Goal: Information Seeking & Learning: Learn about a topic

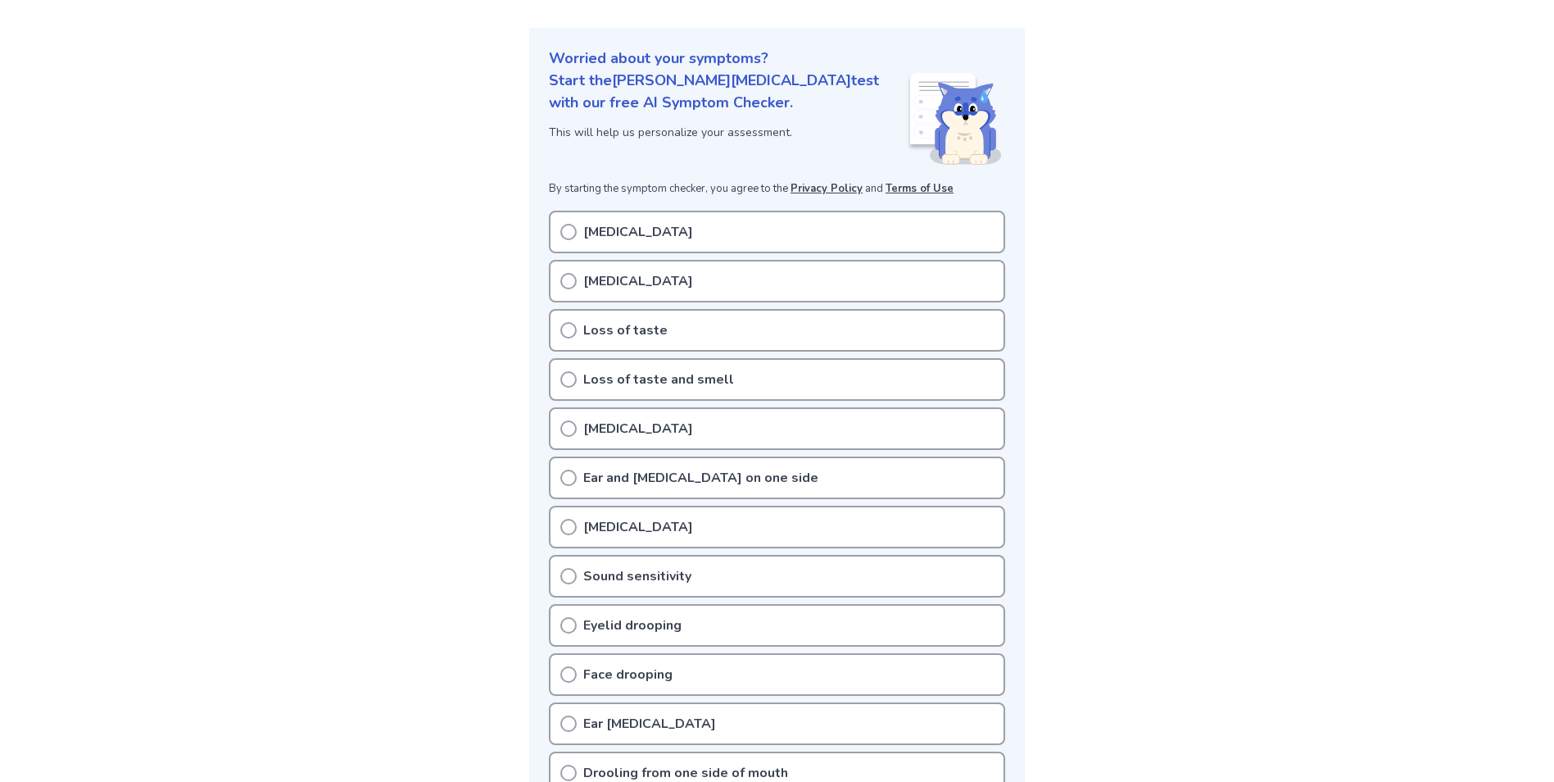
click at [616, 233] on p "[MEDICAL_DATA]" at bounding box center [638, 232] width 110 height 20
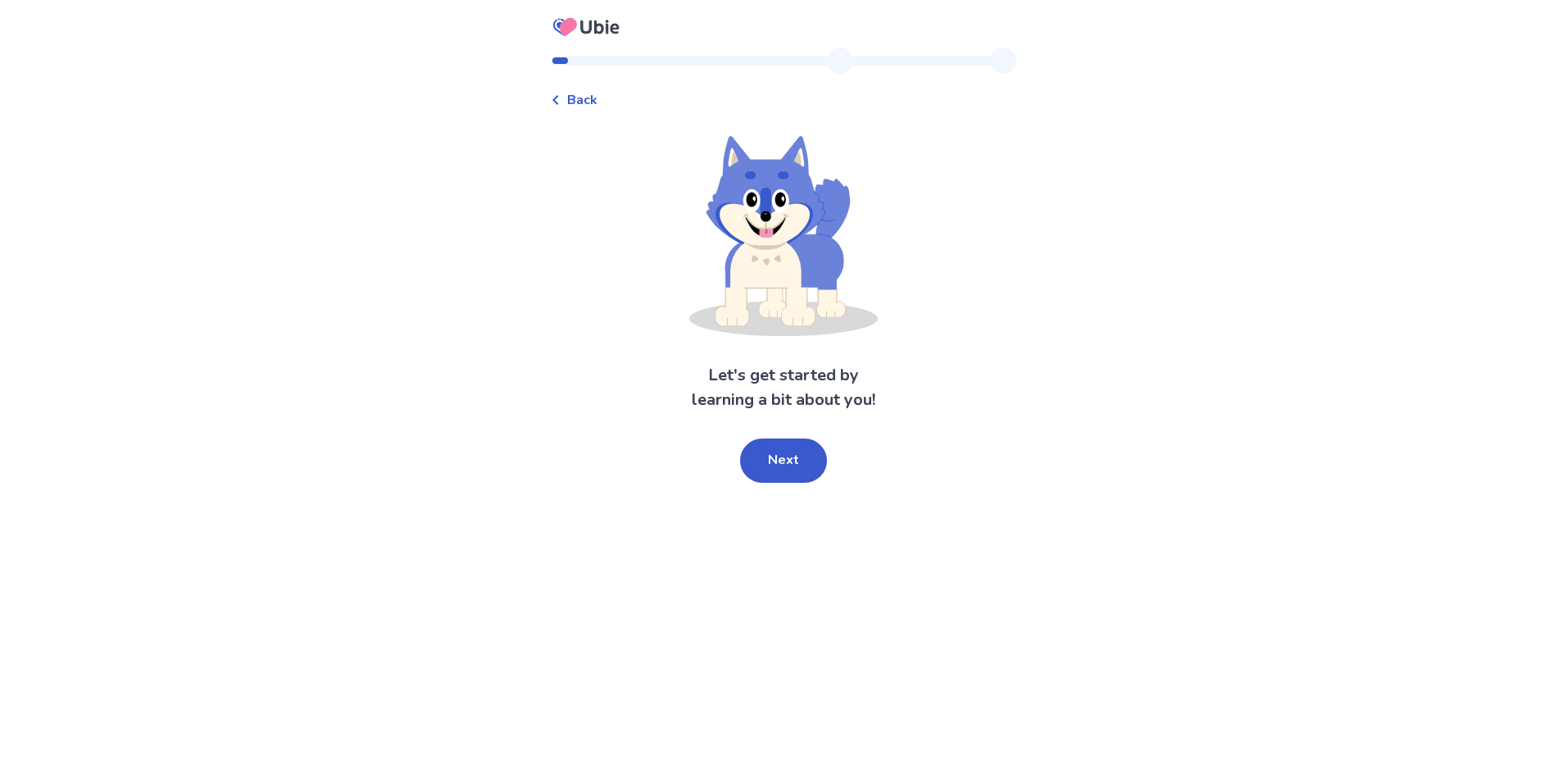
click at [772, 457] on button "Next" at bounding box center [783, 460] width 87 height 44
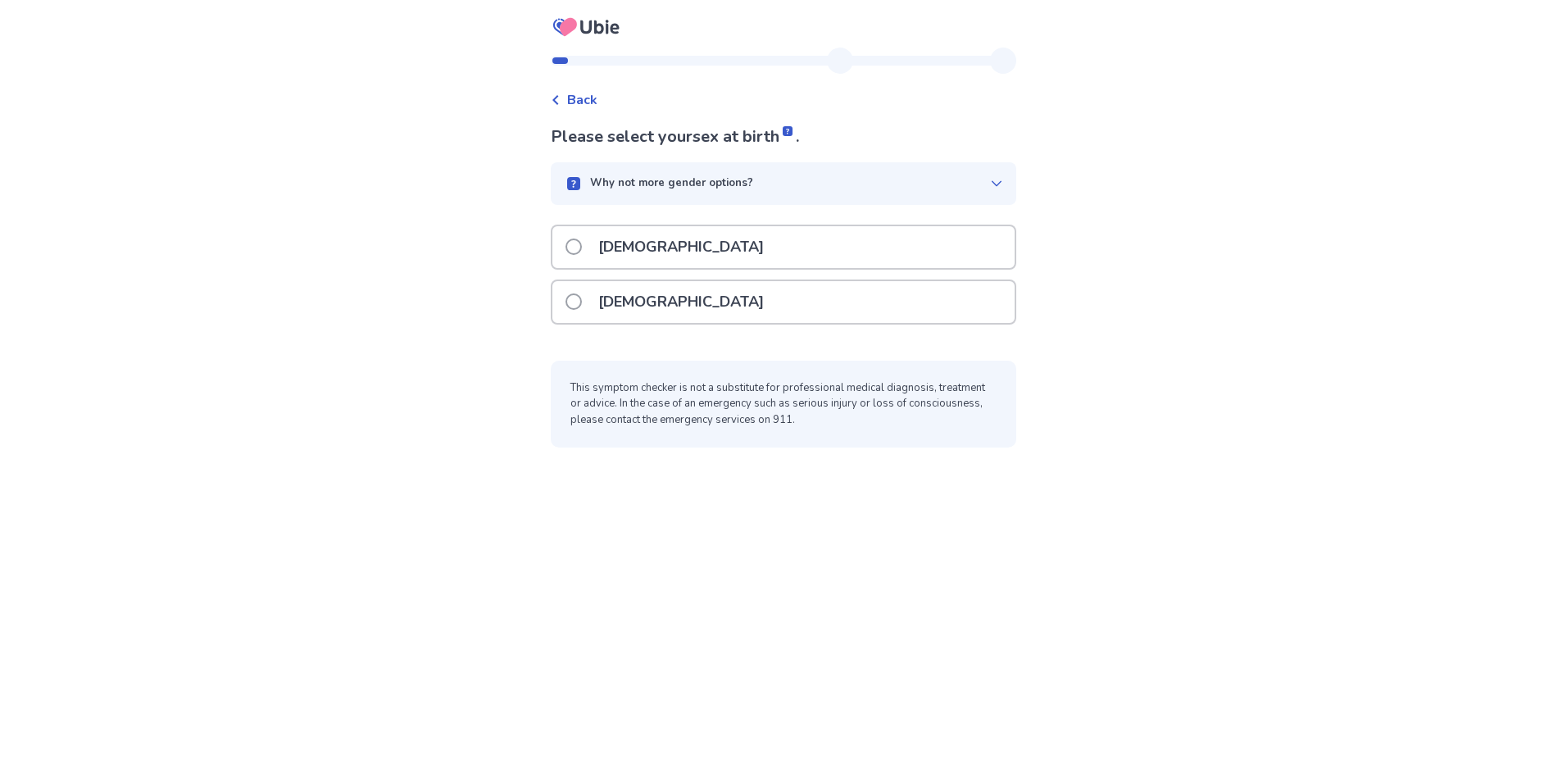
click at [696, 321] on div "Female" at bounding box center [783, 302] width 462 height 42
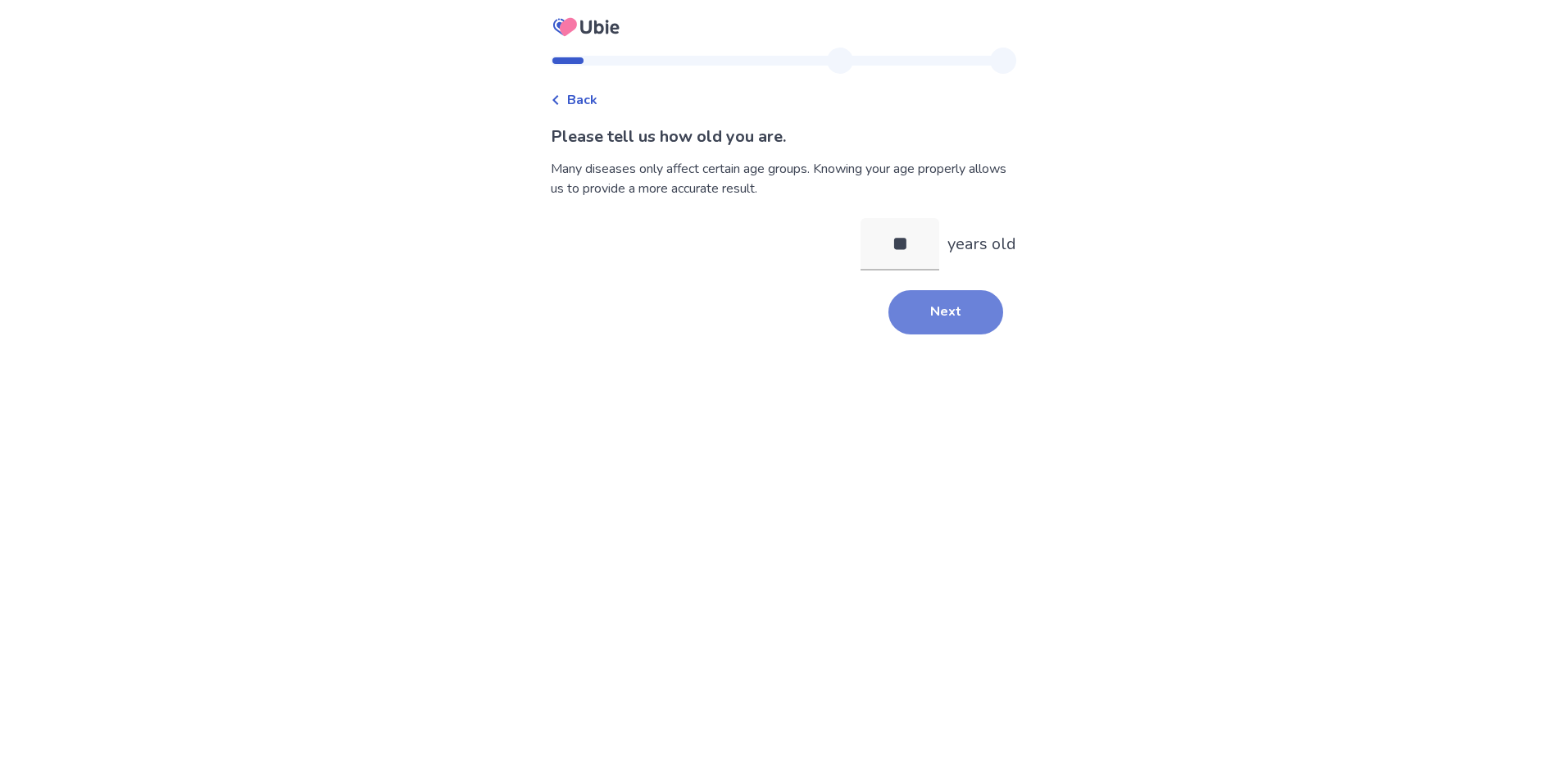
type input "**"
click at [928, 309] on button "Next" at bounding box center [945, 312] width 115 height 44
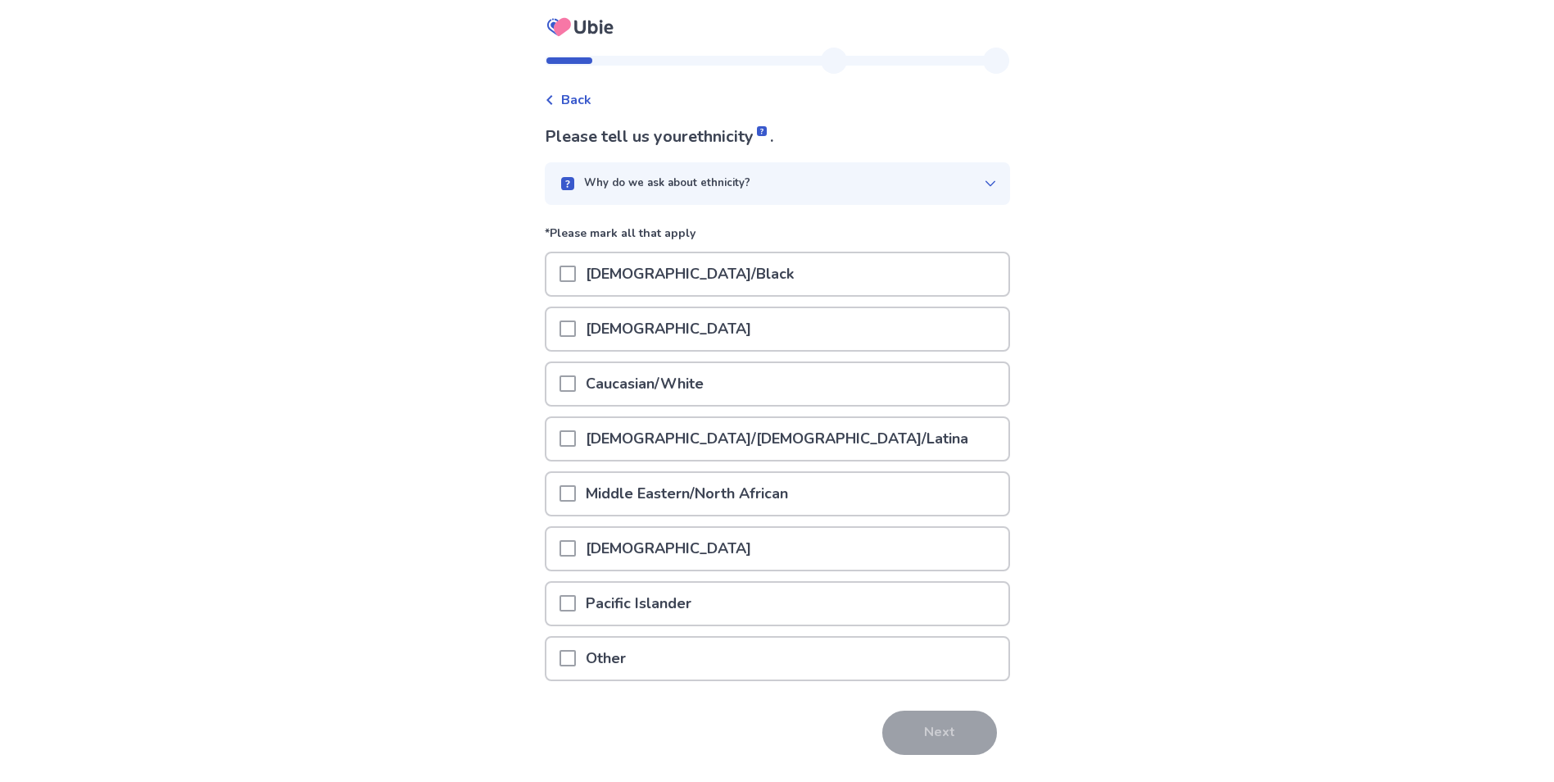
click at [569, 385] on span at bounding box center [568, 383] width 16 height 16
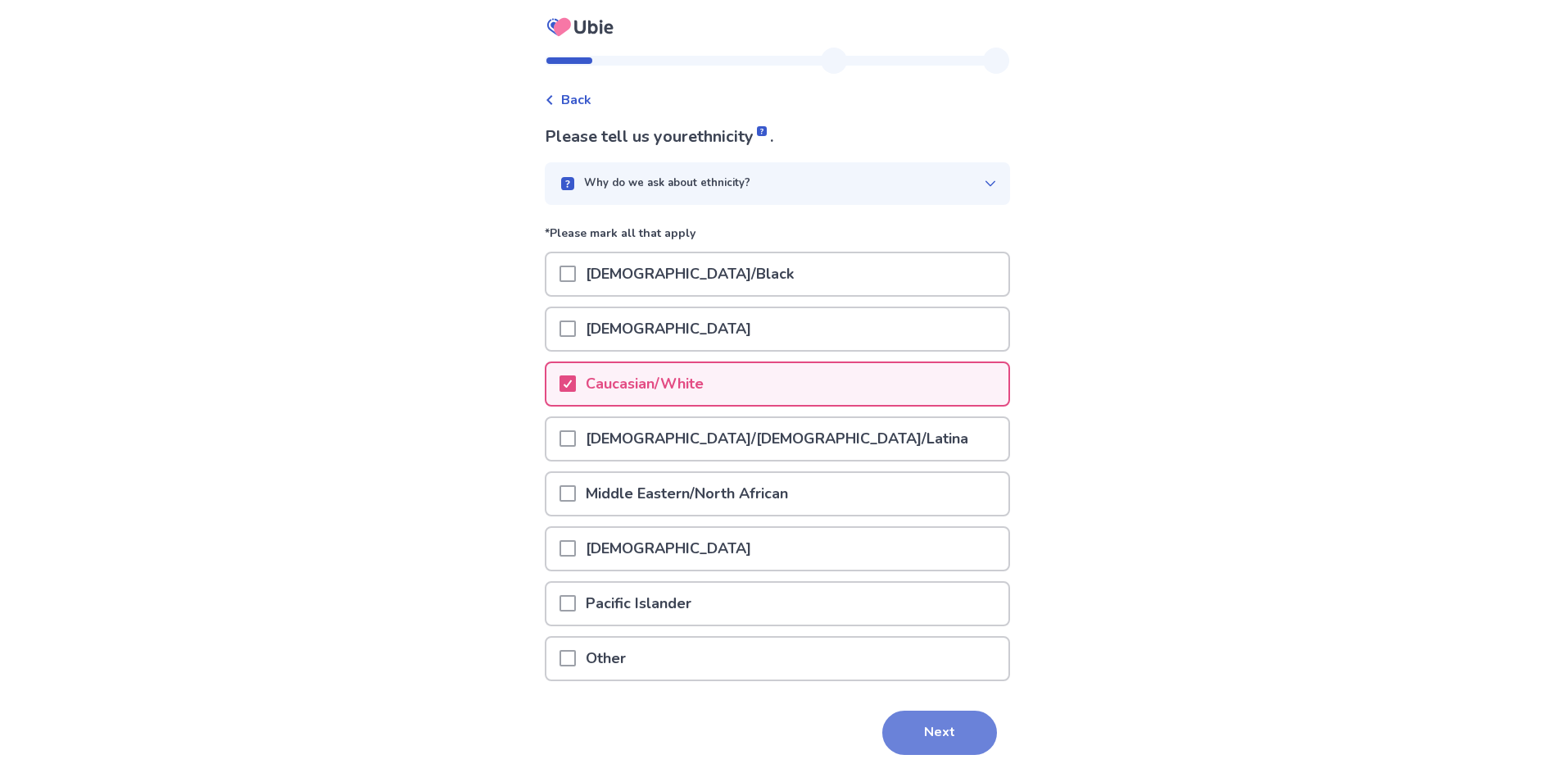
click at [932, 721] on button "Next" at bounding box center [939, 732] width 115 height 44
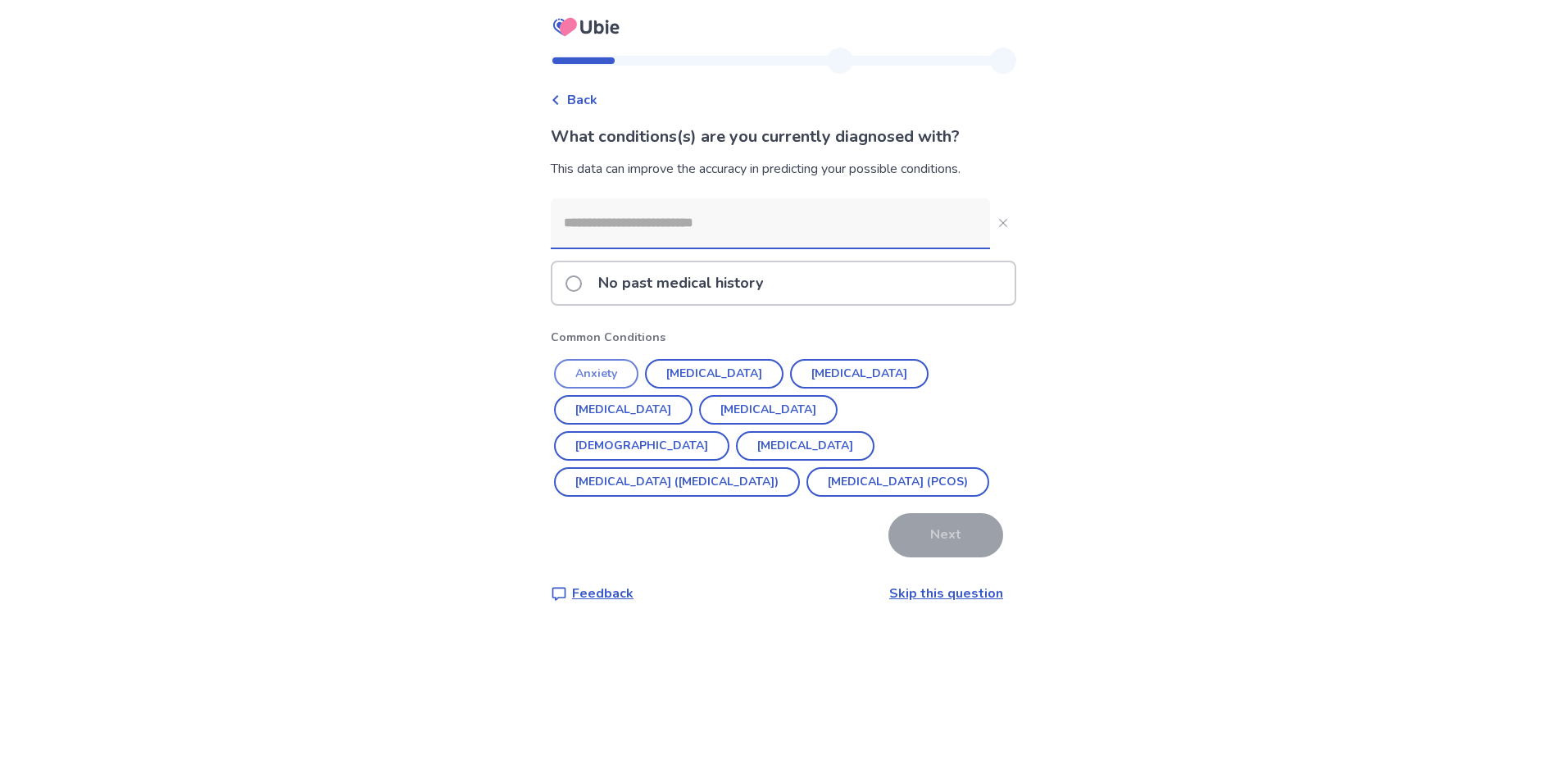
click at [606, 375] on button "Anxiety" at bounding box center [596, 373] width 84 height 29
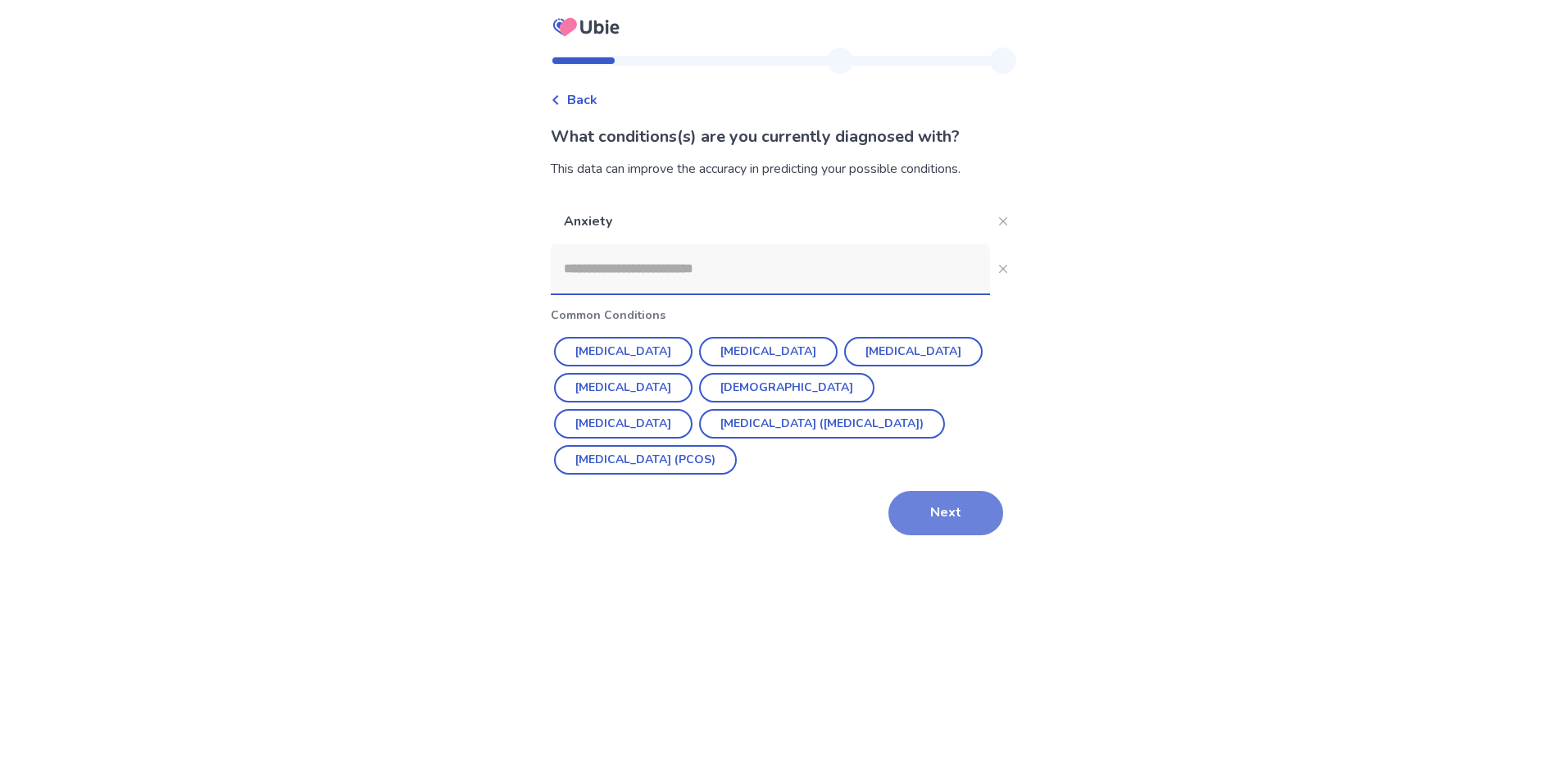
click at [954, 504] on button "Next" at bounding box center [945, 513] width 115 height 44
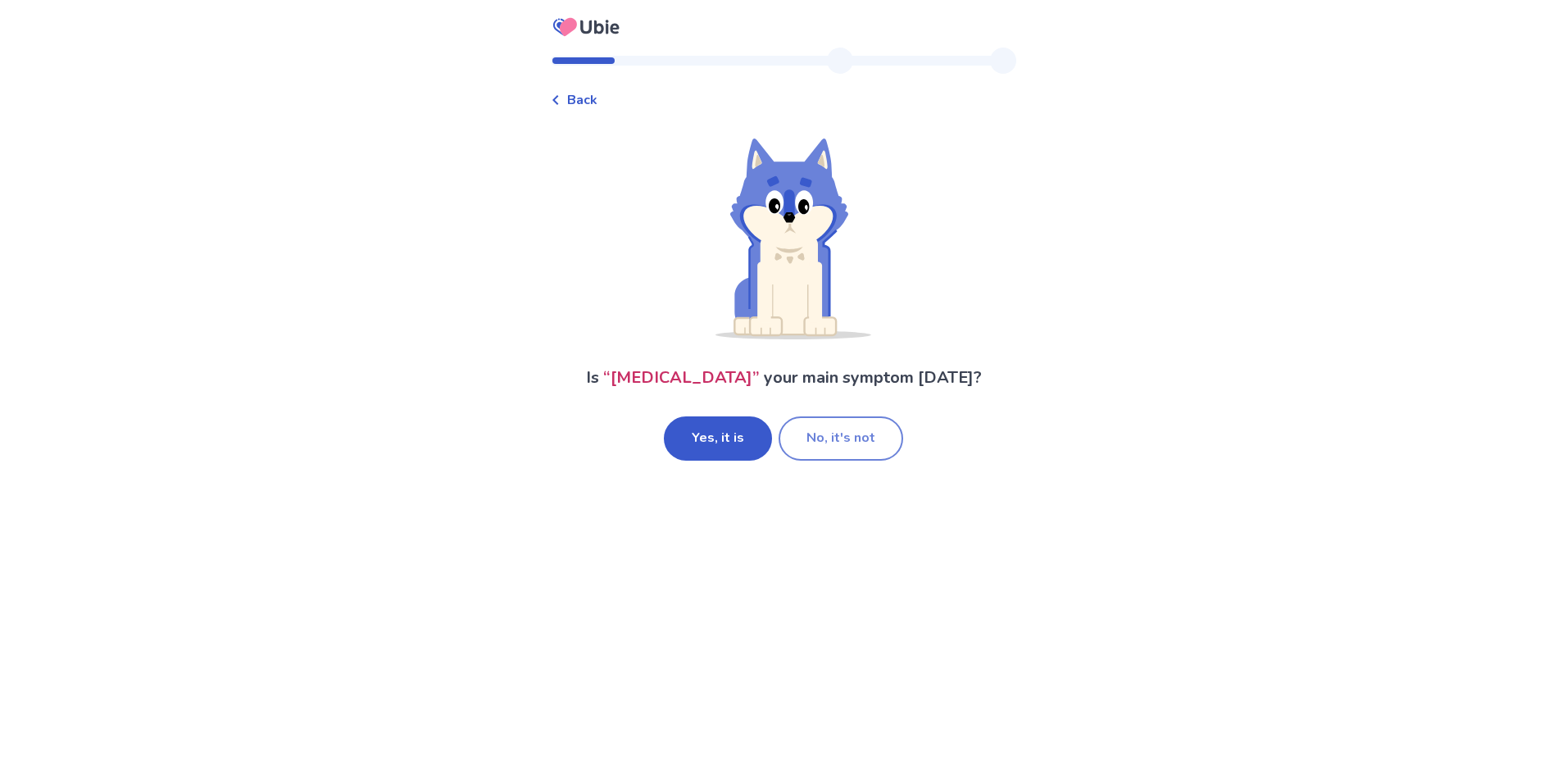
click at [882, 429] on button "No, it's not" at bounding box center [840, 438] width 125 height 44
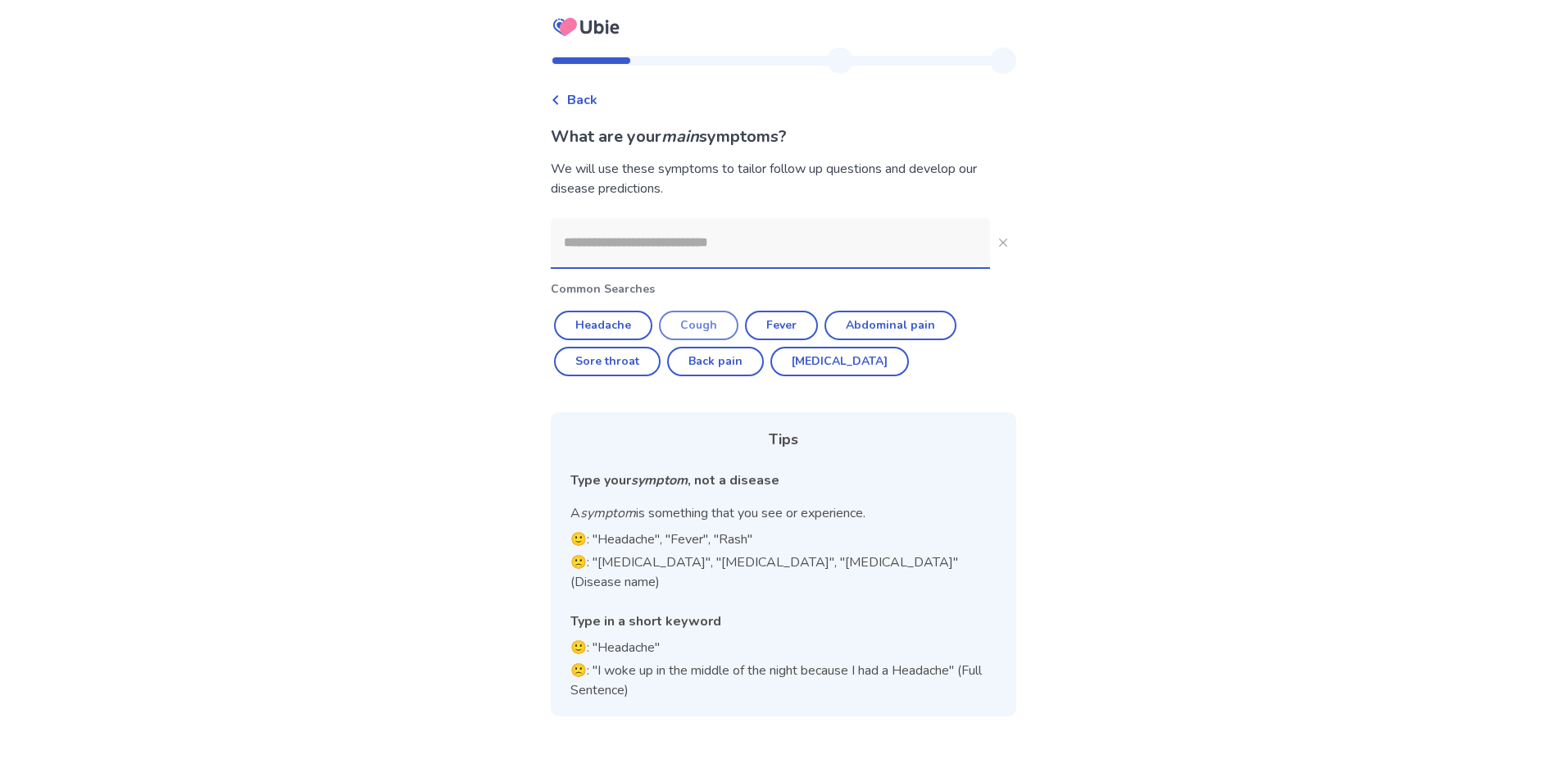
click at [715, 322] on button "Cough" at bounding box center [698, 325] width 79 height 29
type input "*****"
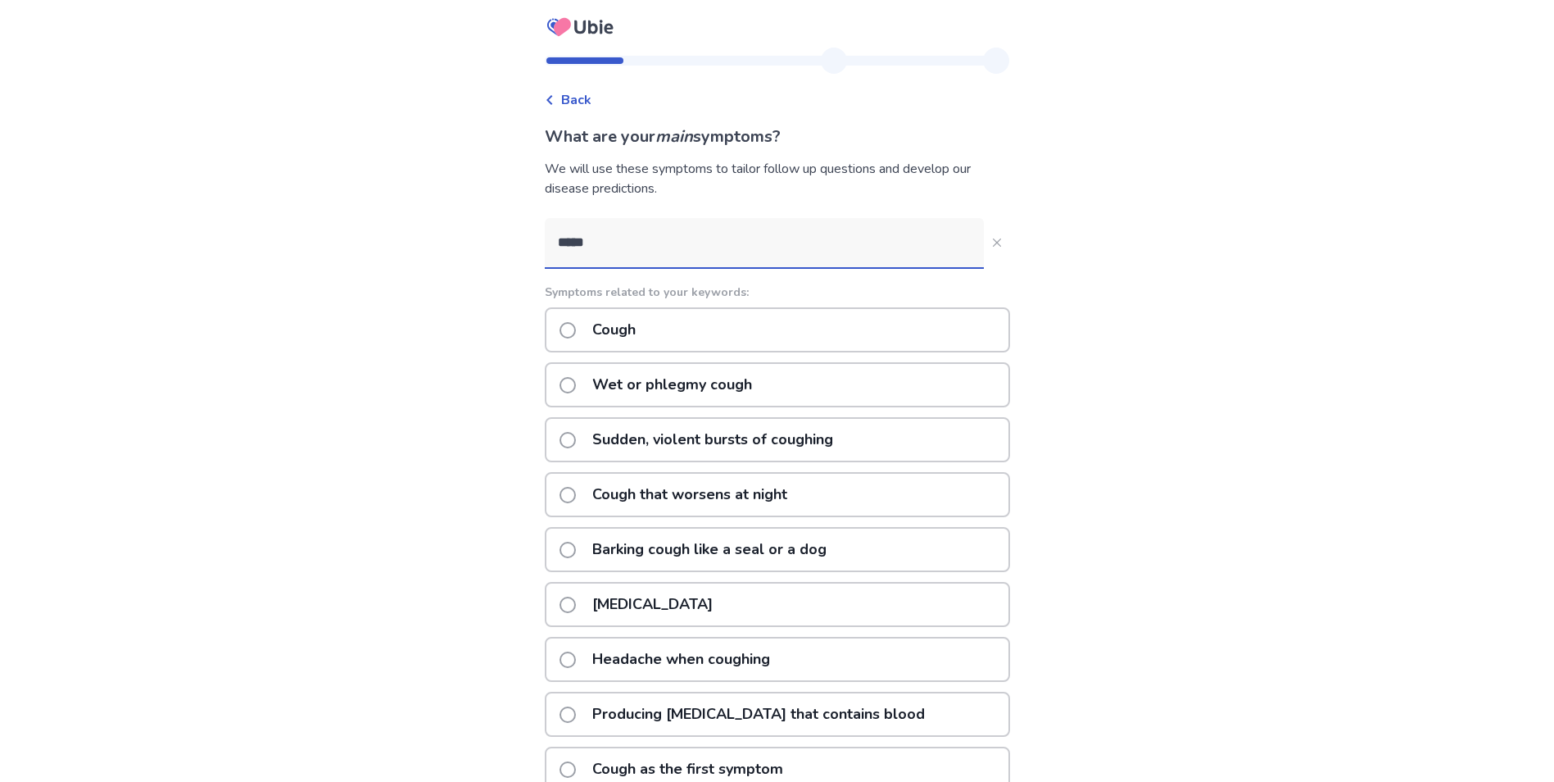
click at [572, 663] on span at bounding box center [568, 659] width 16 height 16
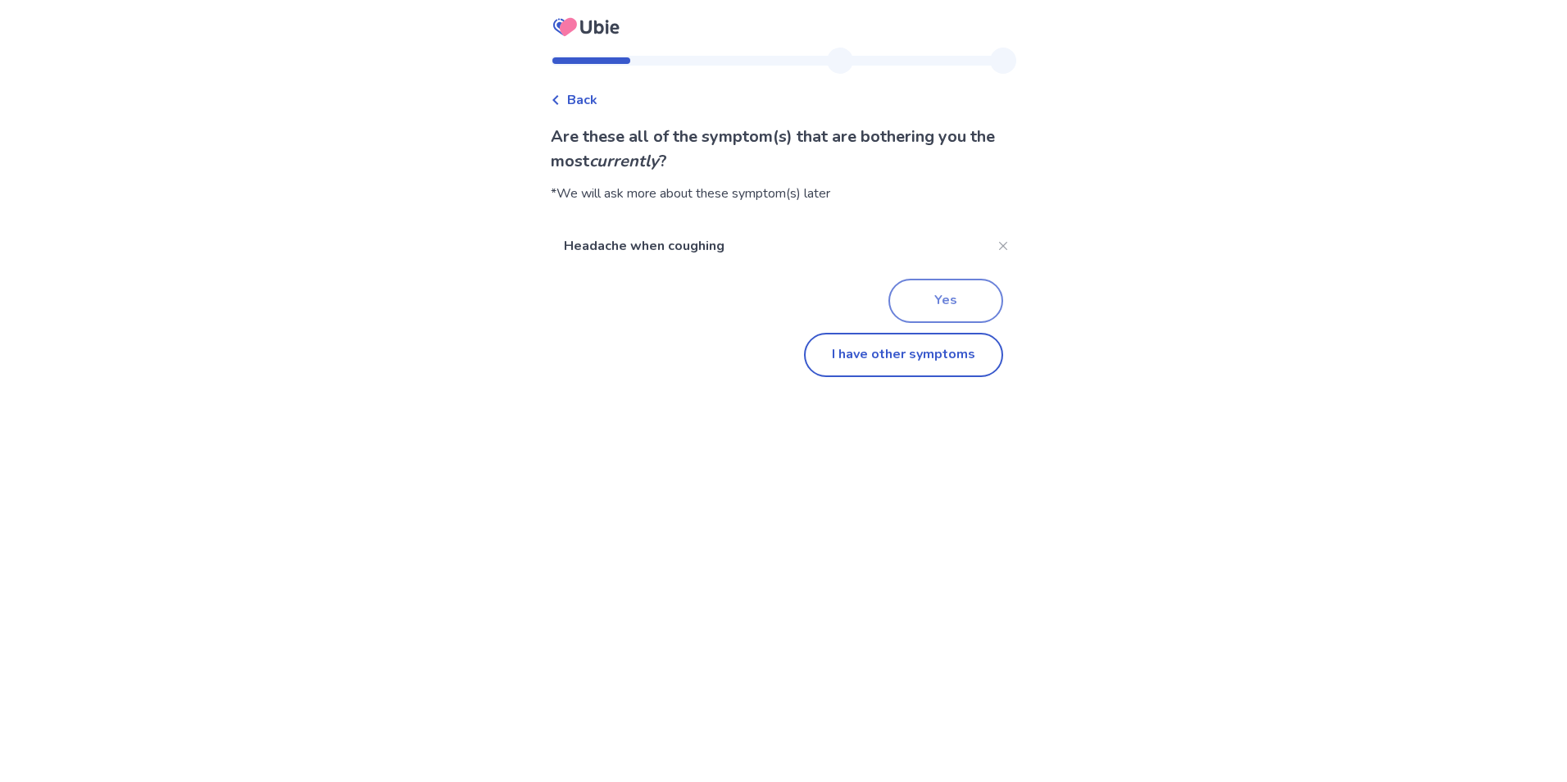
click at [953, 297] on button "Yes" at bounding box center [945, 301] width 115 height 44
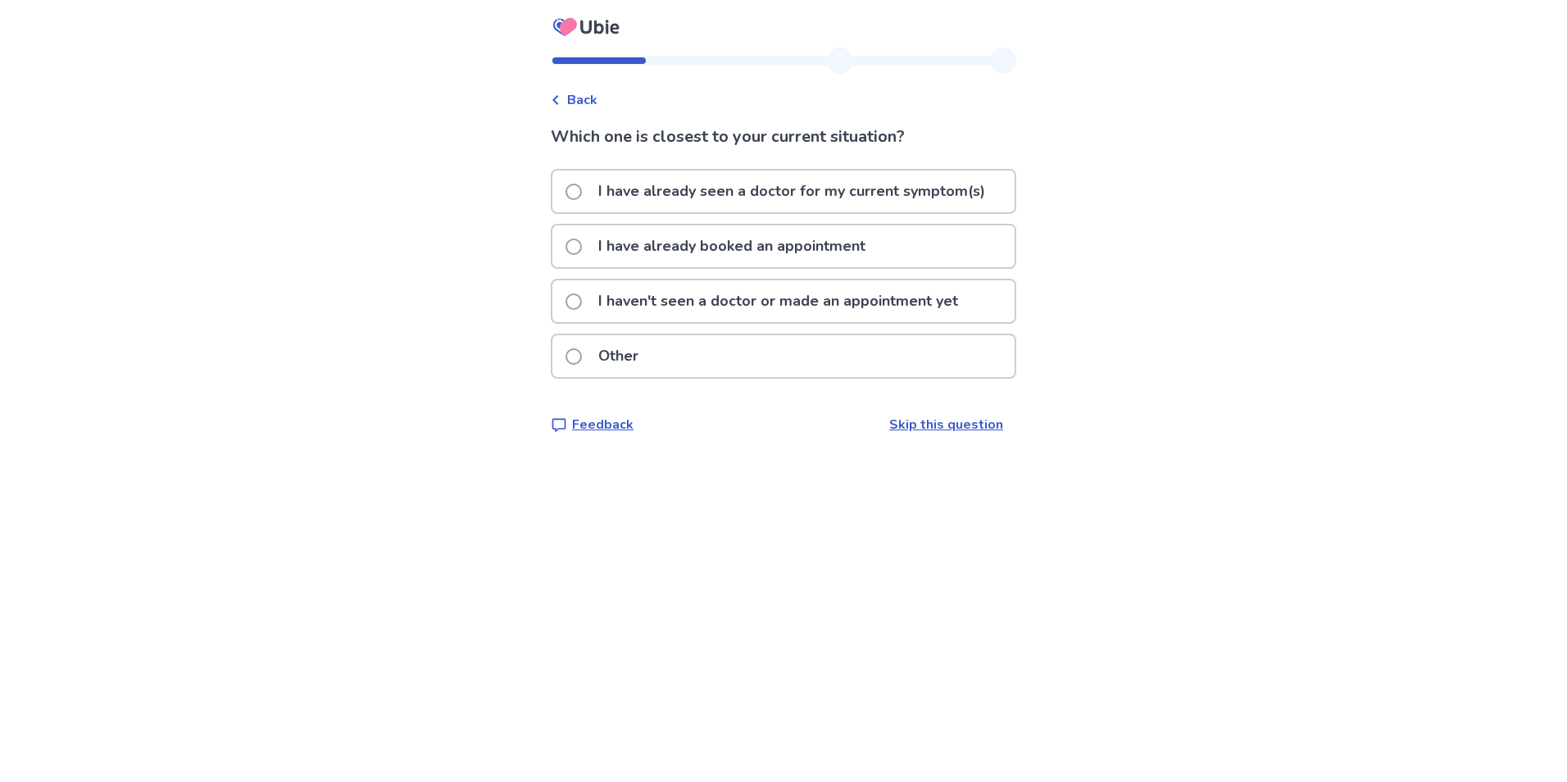
click at [601, 302] on p "I haven't seen a doctor or made an appointment yet" at bounding box center [777, 301] width 379 height 42
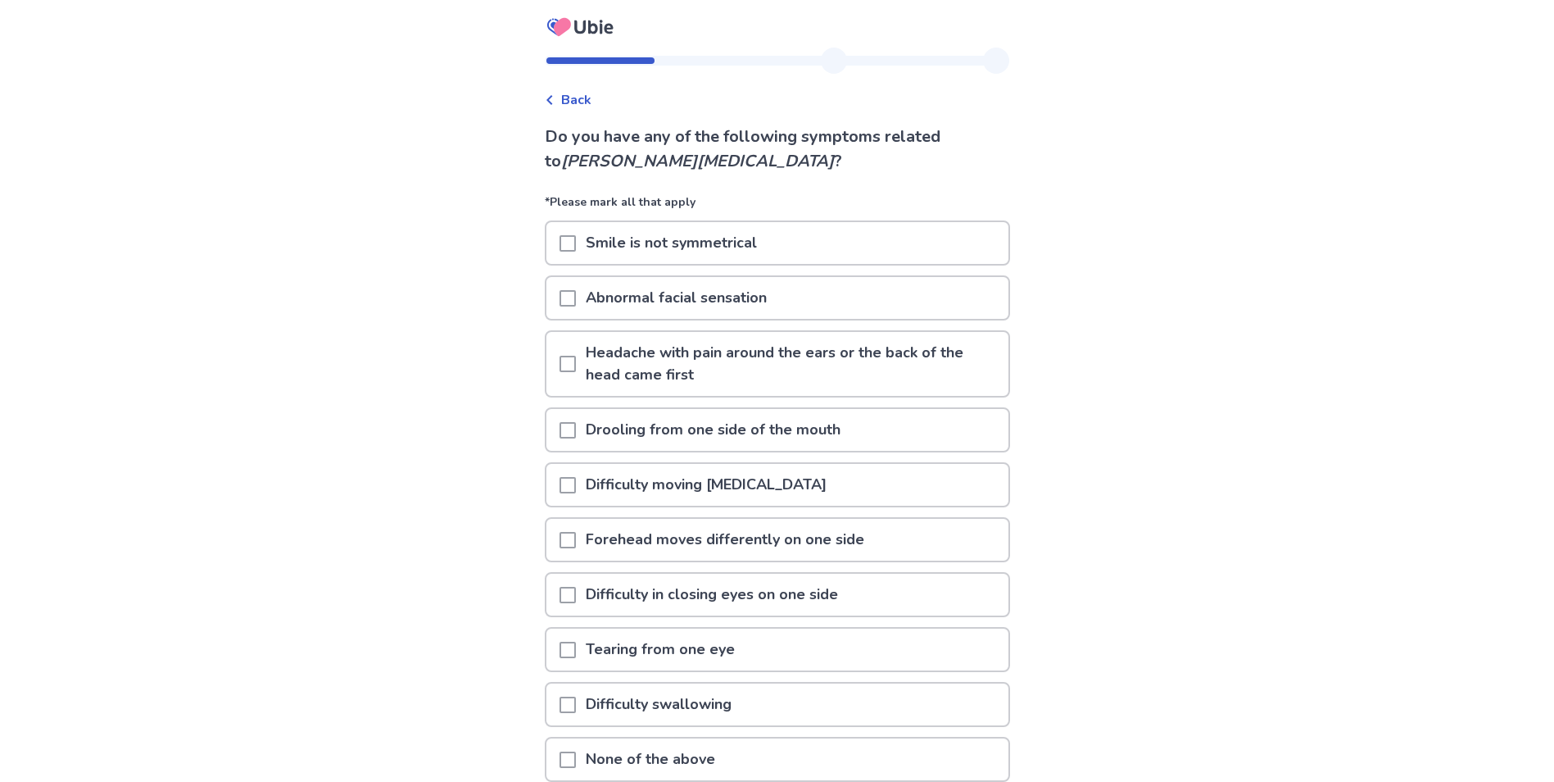
click at [576, 366] on span at bounding box center [568, 364] width 16 height 16
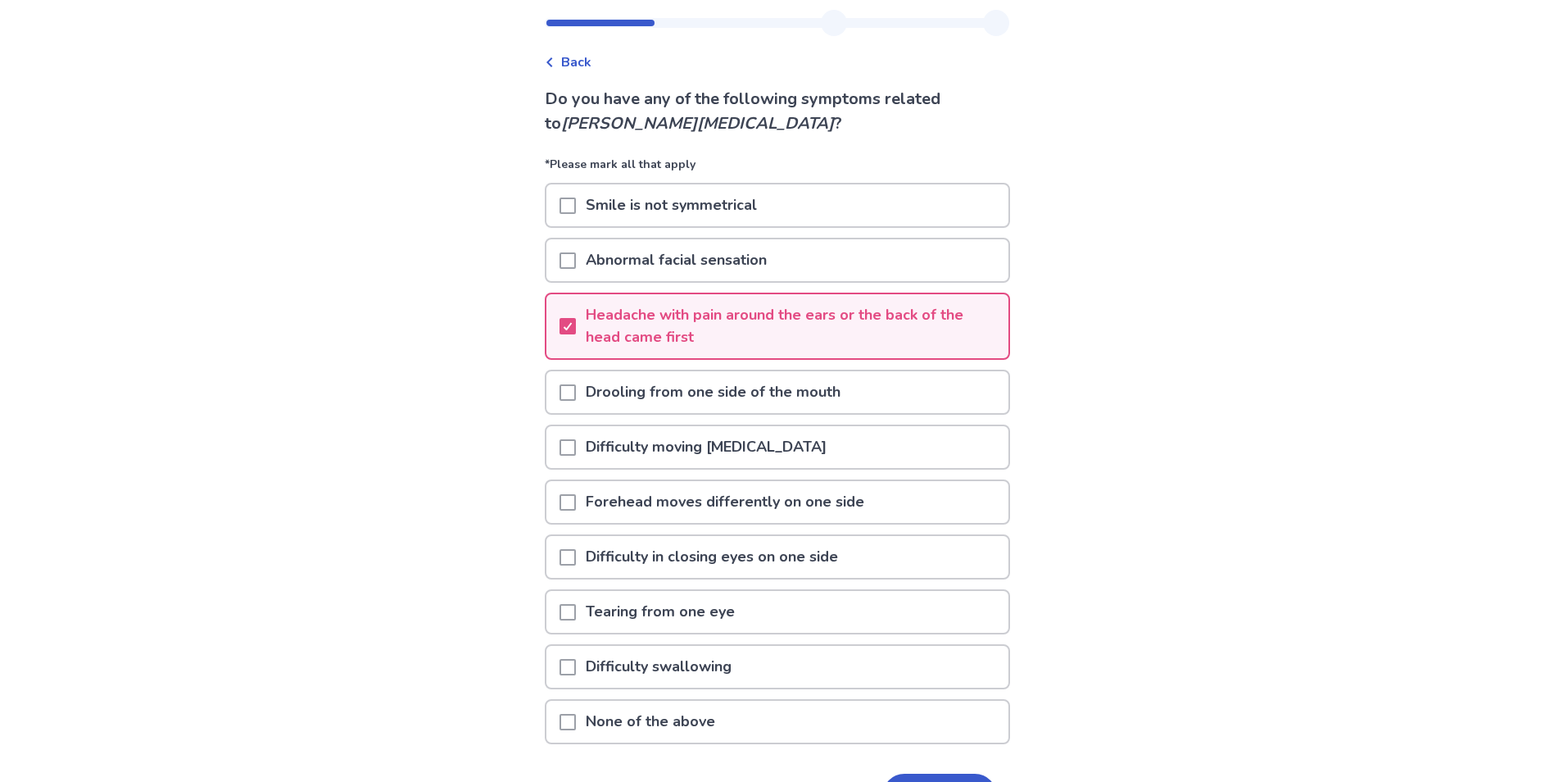
scroll to position [82, 0]
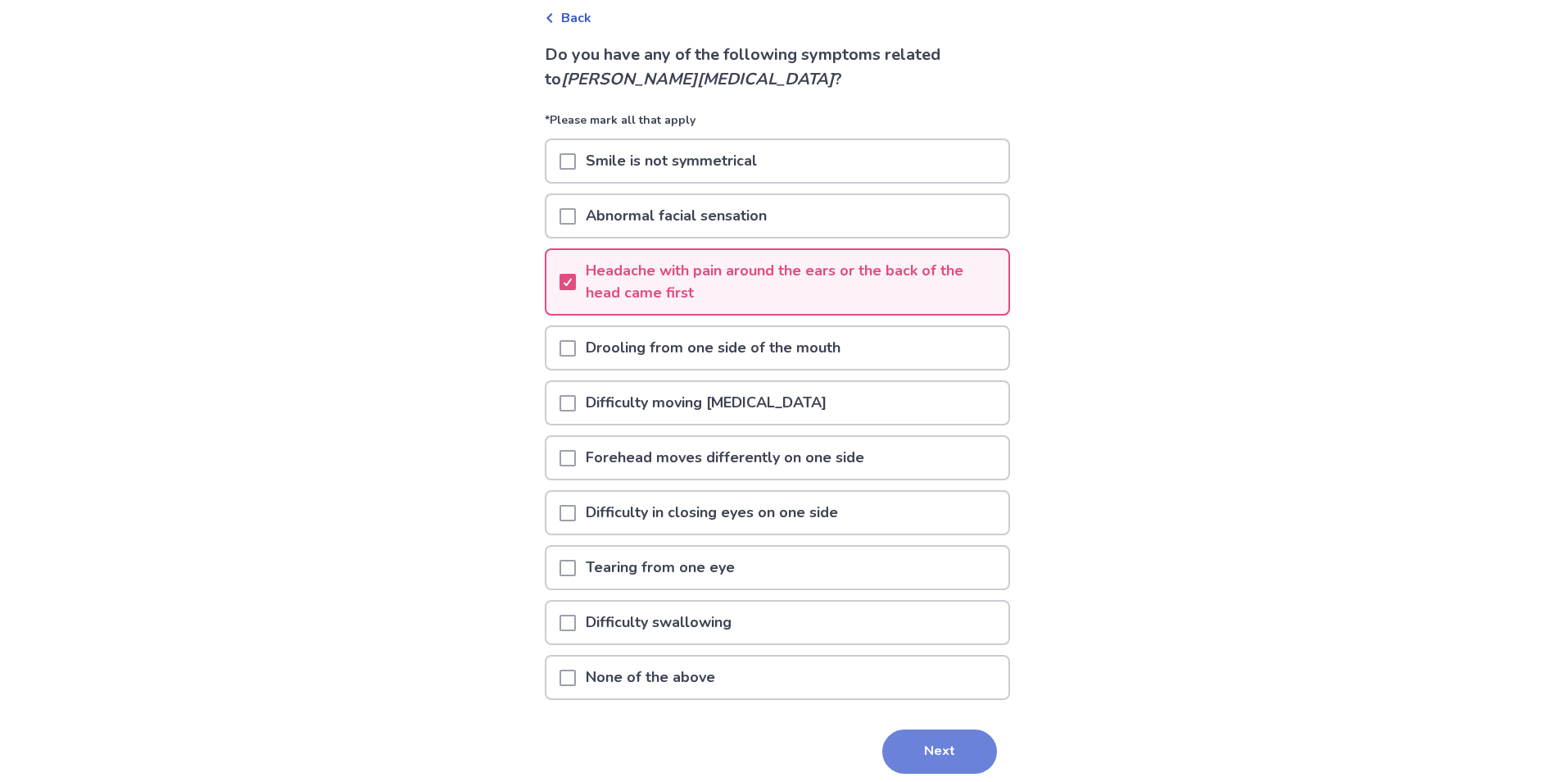
click at [931, 741] on button "Next" at bounding box center [939, 751] width 115 height 44
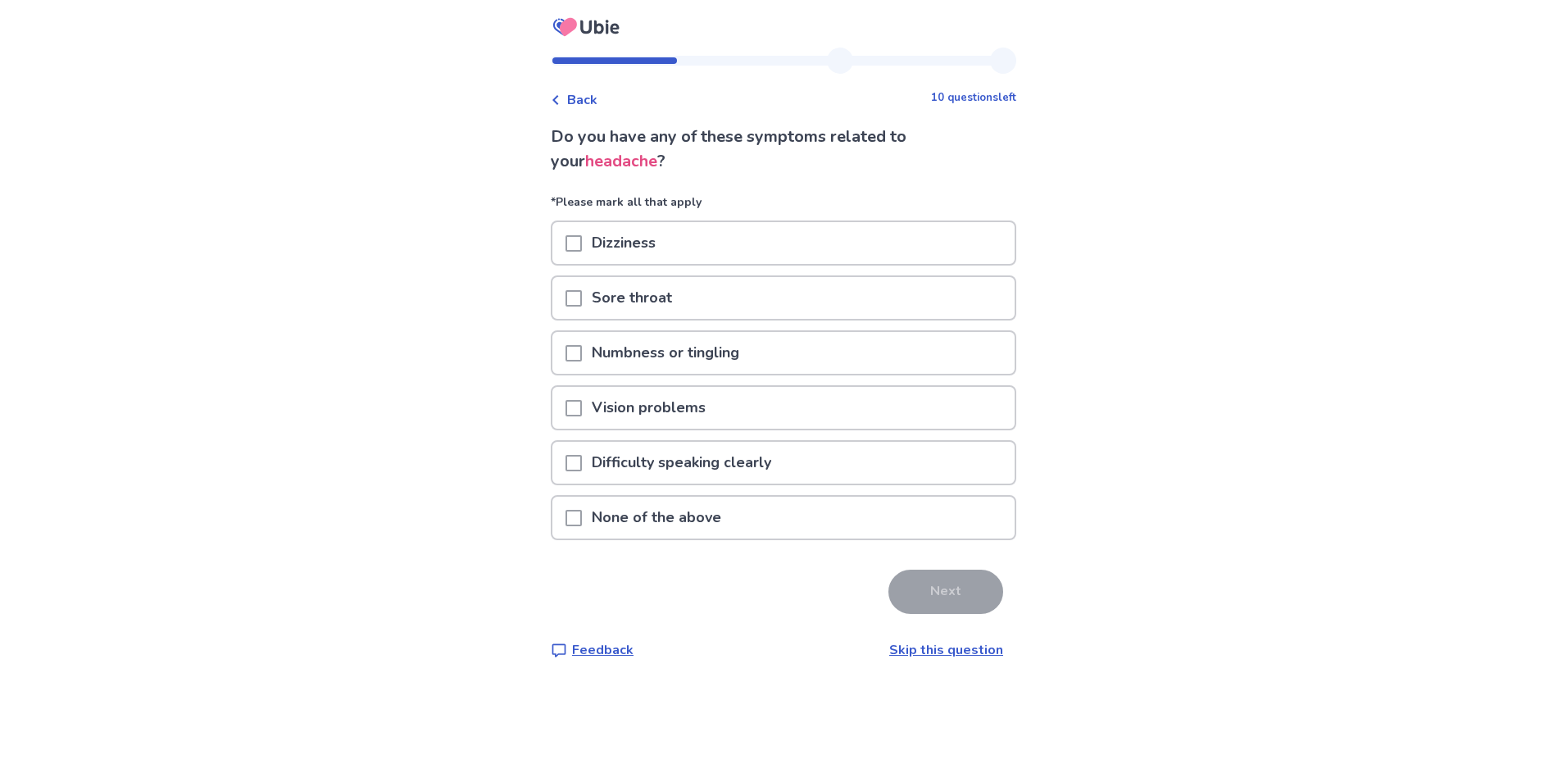
click at [579, 299] on span at bounding box center [573, 298] width 16 height 16
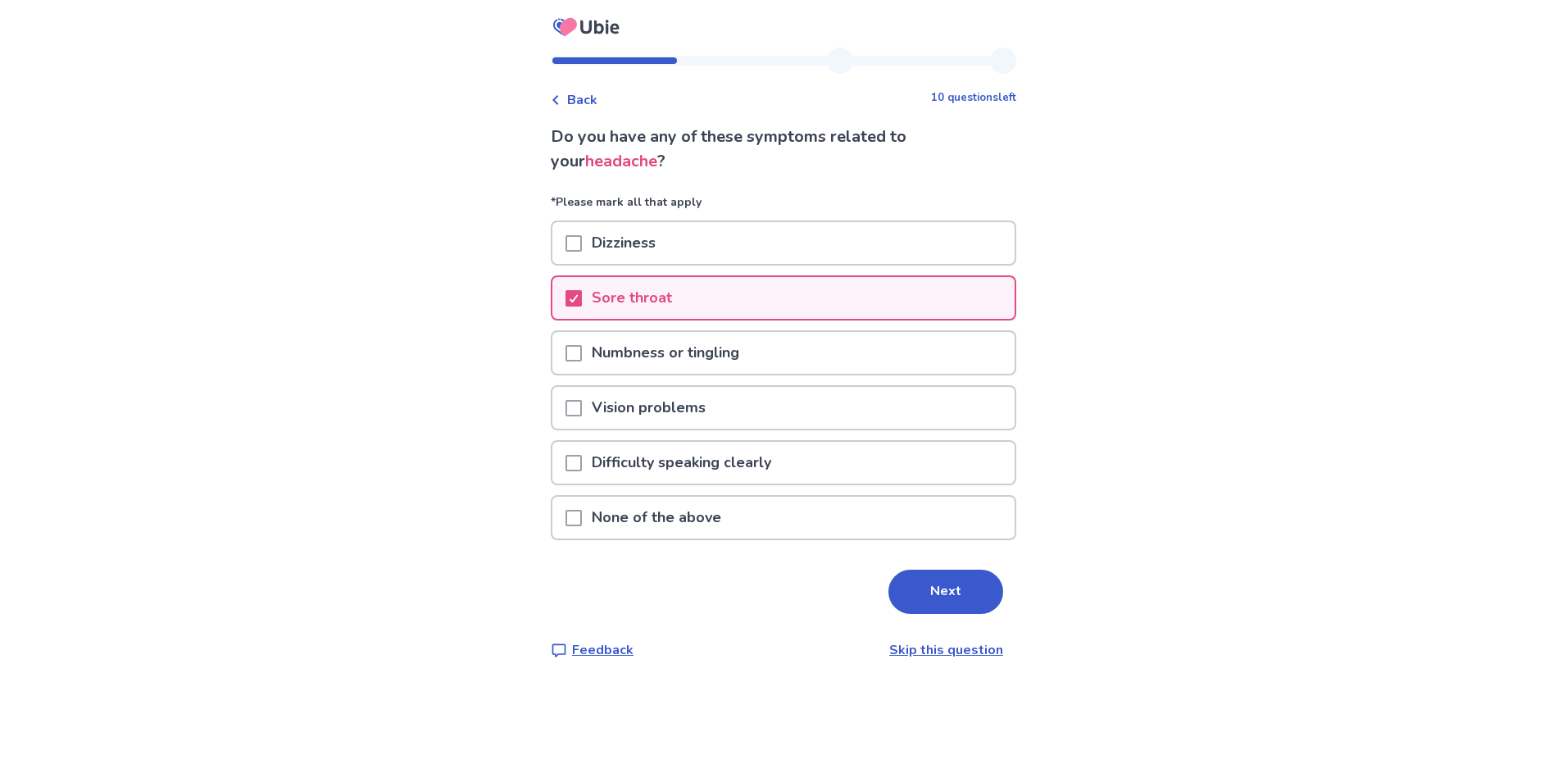
click at [582, 358] on span at bounding box center [573, 353] width 16 height 16
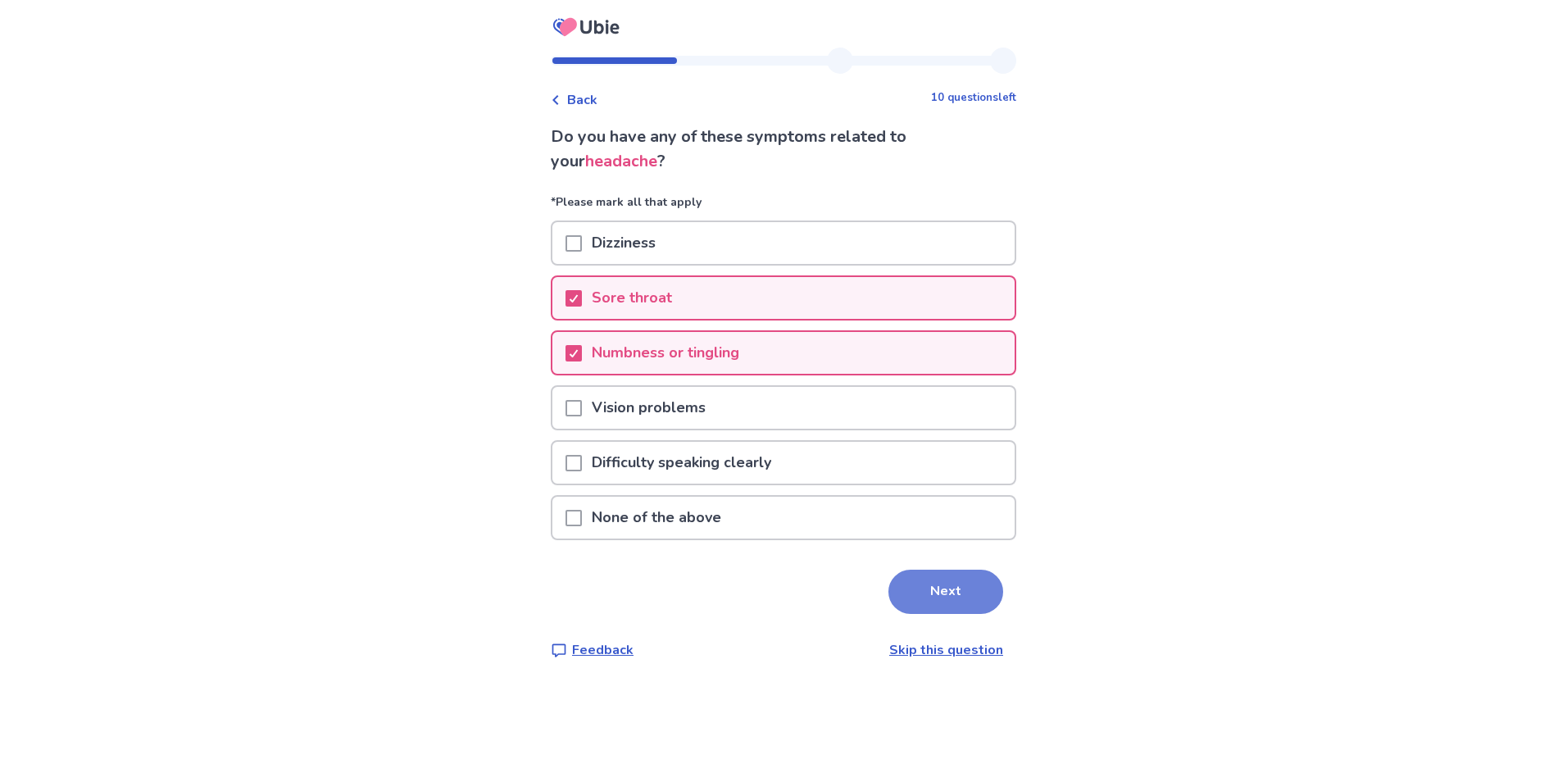
click at [941, 591] on button "Next" at bounding box center [945, 591] width 115 height 44
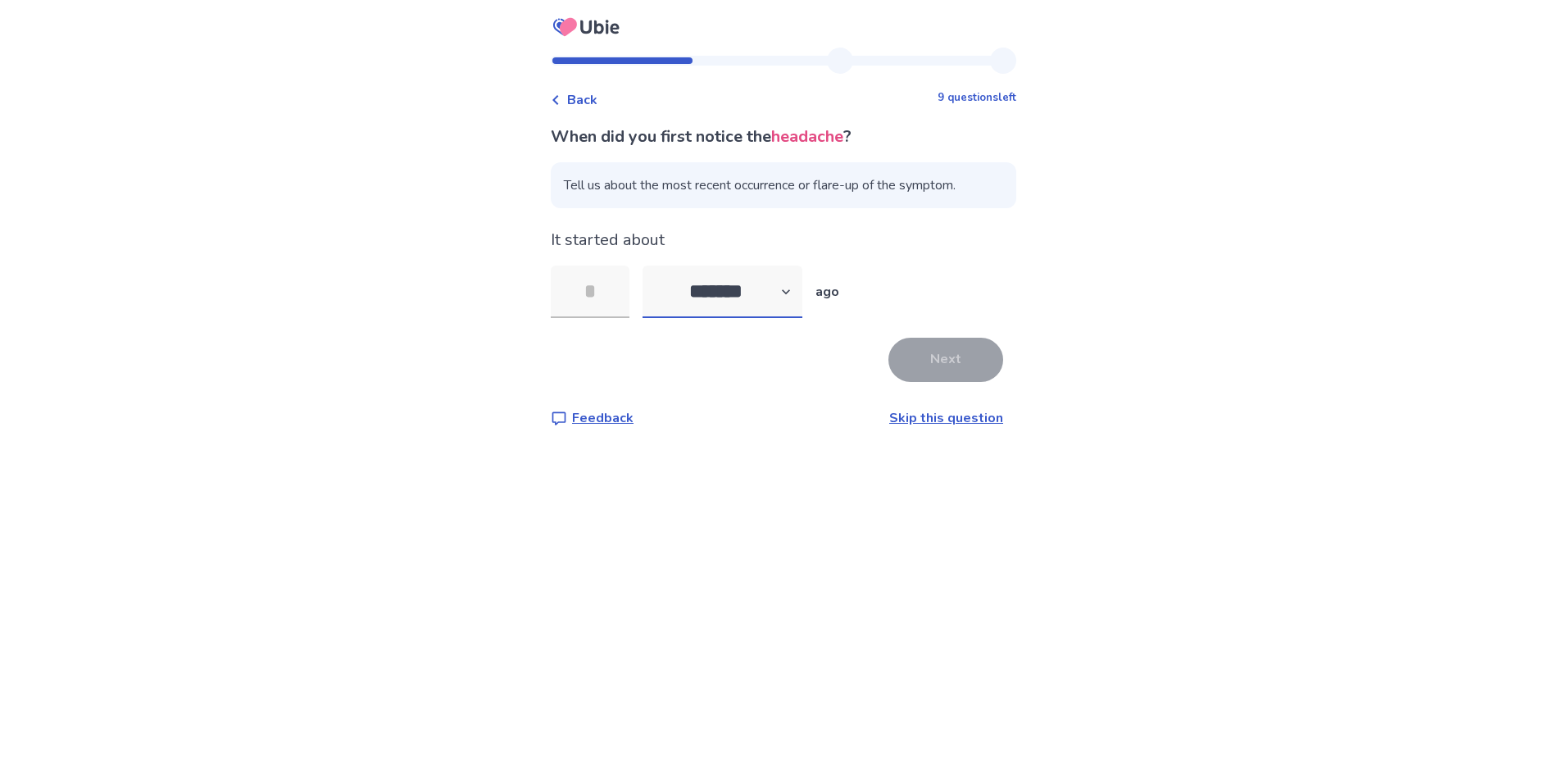
click at [787, 294] on select "******* ****** ******* ******** *******" at bounding box center [722, 291] width 160 height 52
select select "*"
click at [652, 265] on select "******* ****** ******* ******** *******" at bounding box center [722, 291] width 160 height 52
click at [619, 287] on input "tel" at bounding box center [590, 291] width 79 height 52
type input "*"
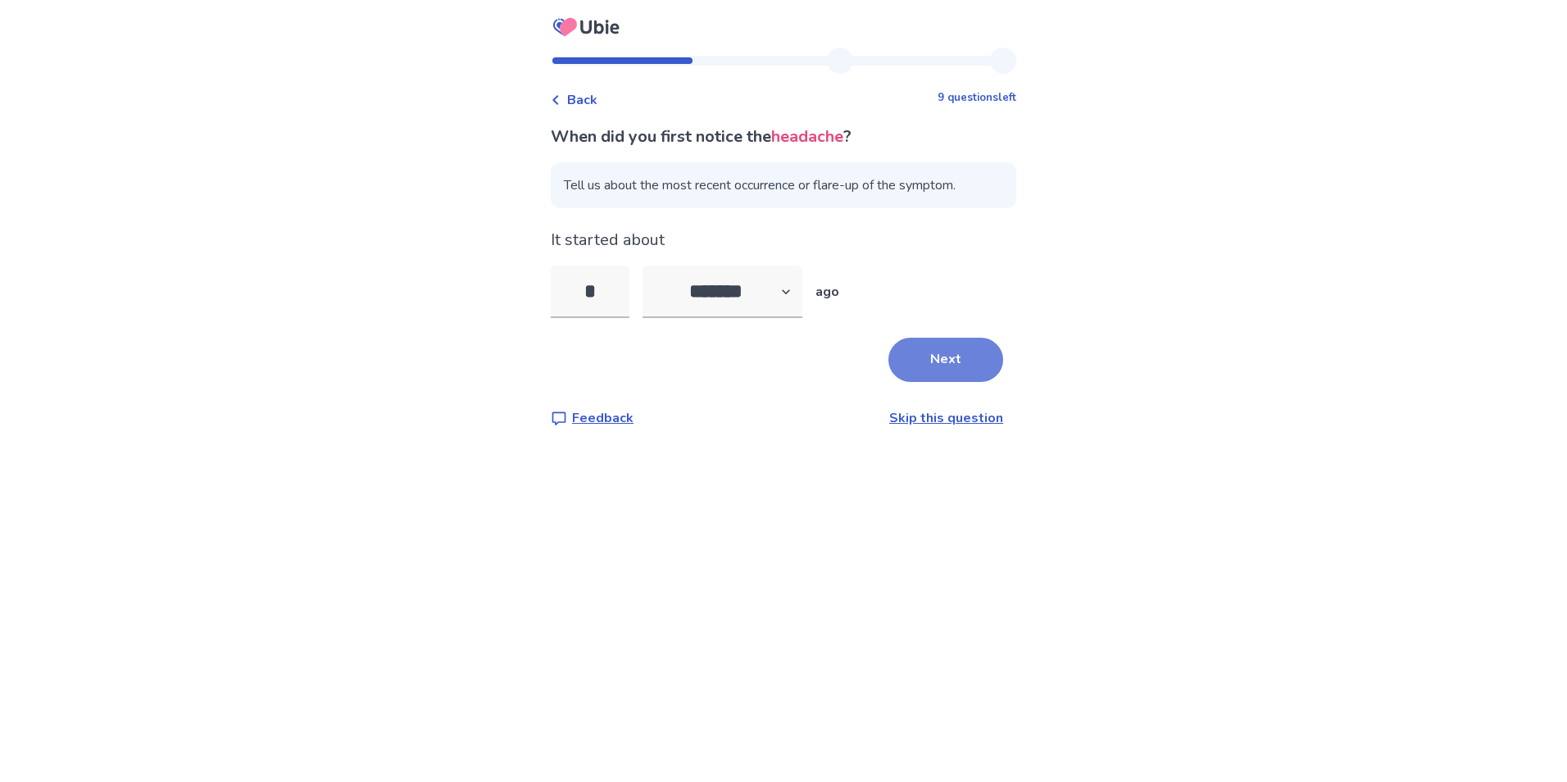
click at [940, 362] on button "Next" at bounding box center [945, 360] width 115 height 44
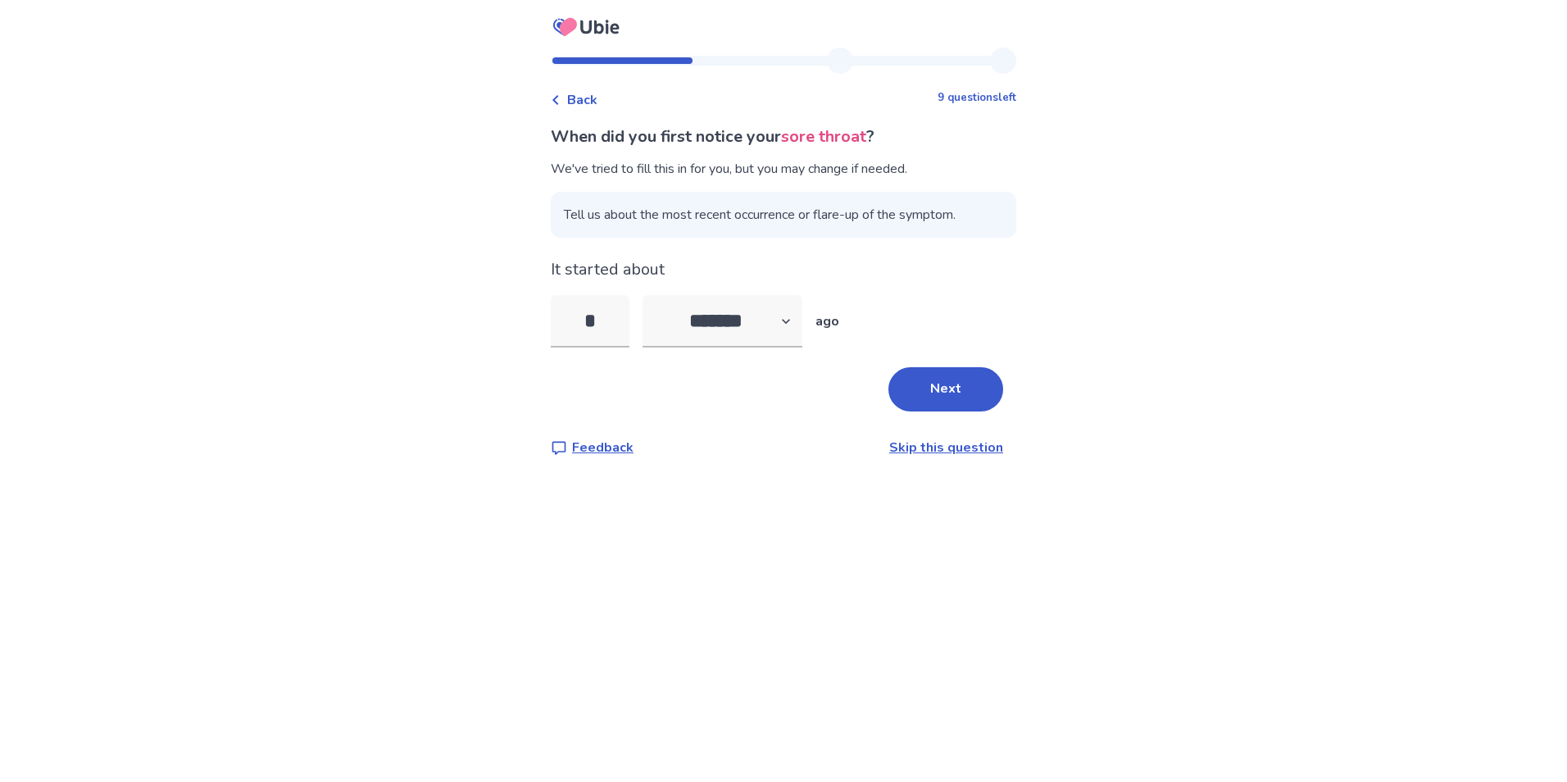
select select "*"
click at [928, 386] on button "Next" at bounding box center [945, 389] width 115 height 44
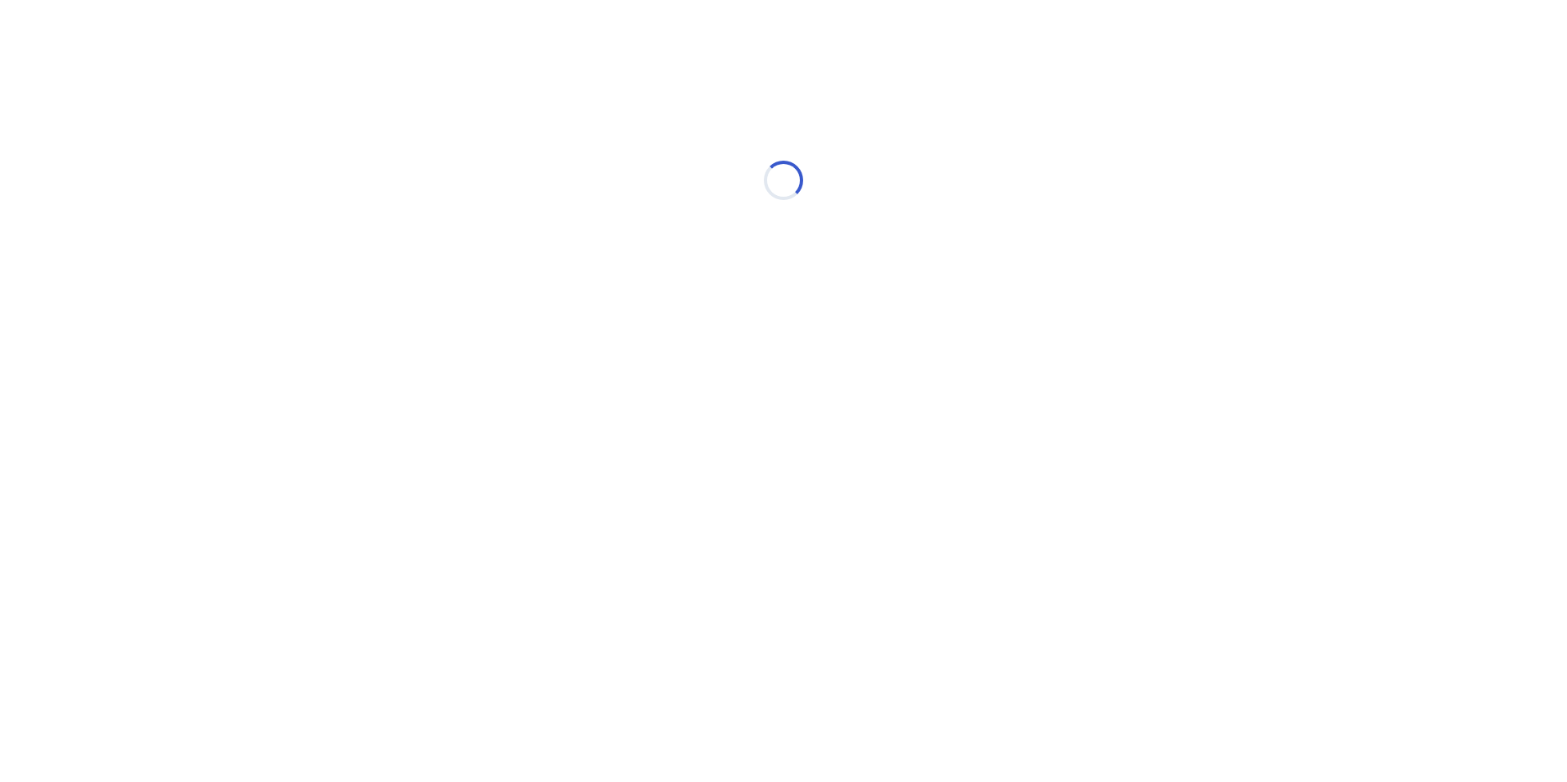
select select "*"
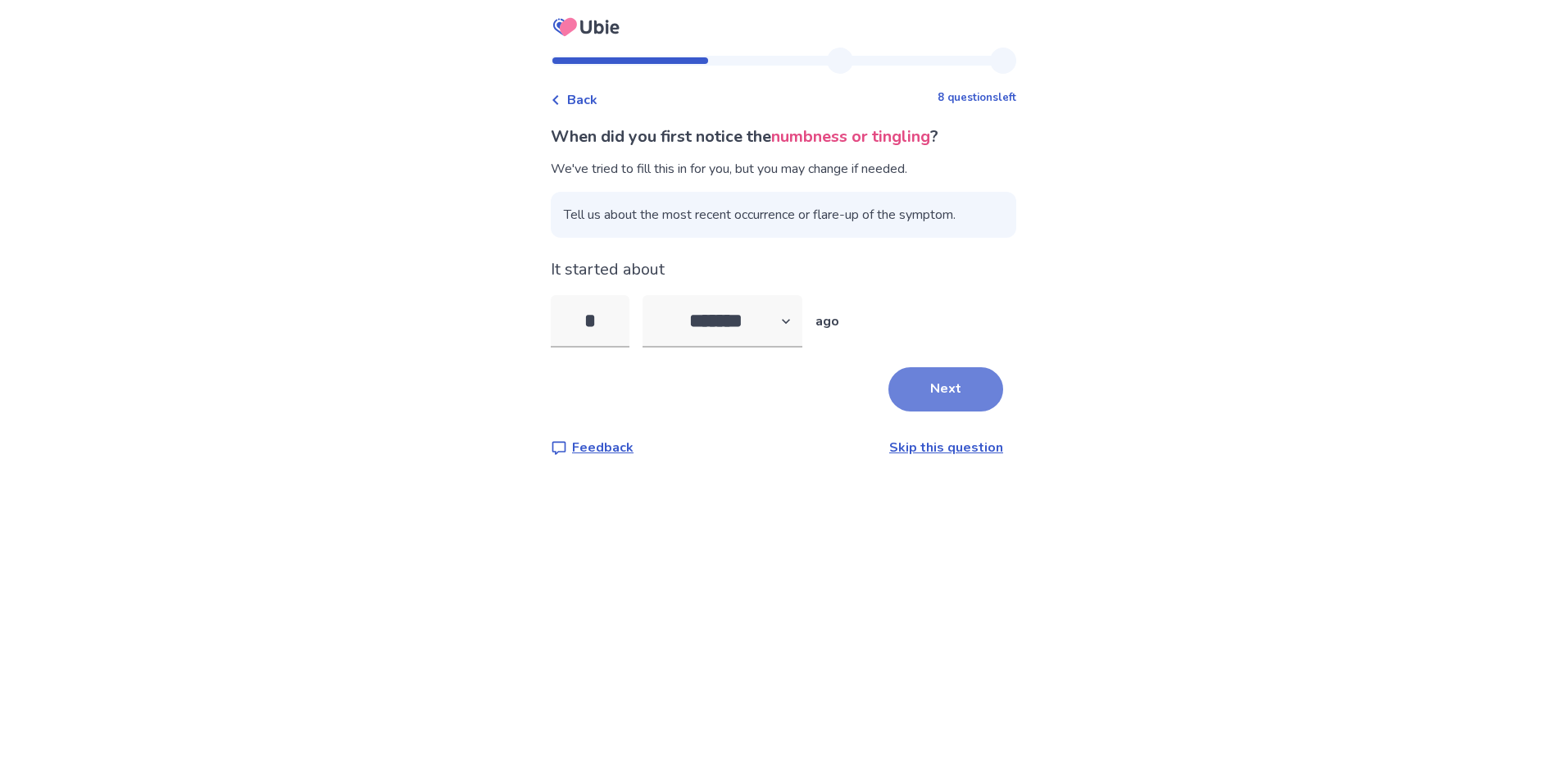
click at [937, 376] on button "Next" at bounding box center [945, 389] width 115 height 44
